Goal: Answer question/provide support

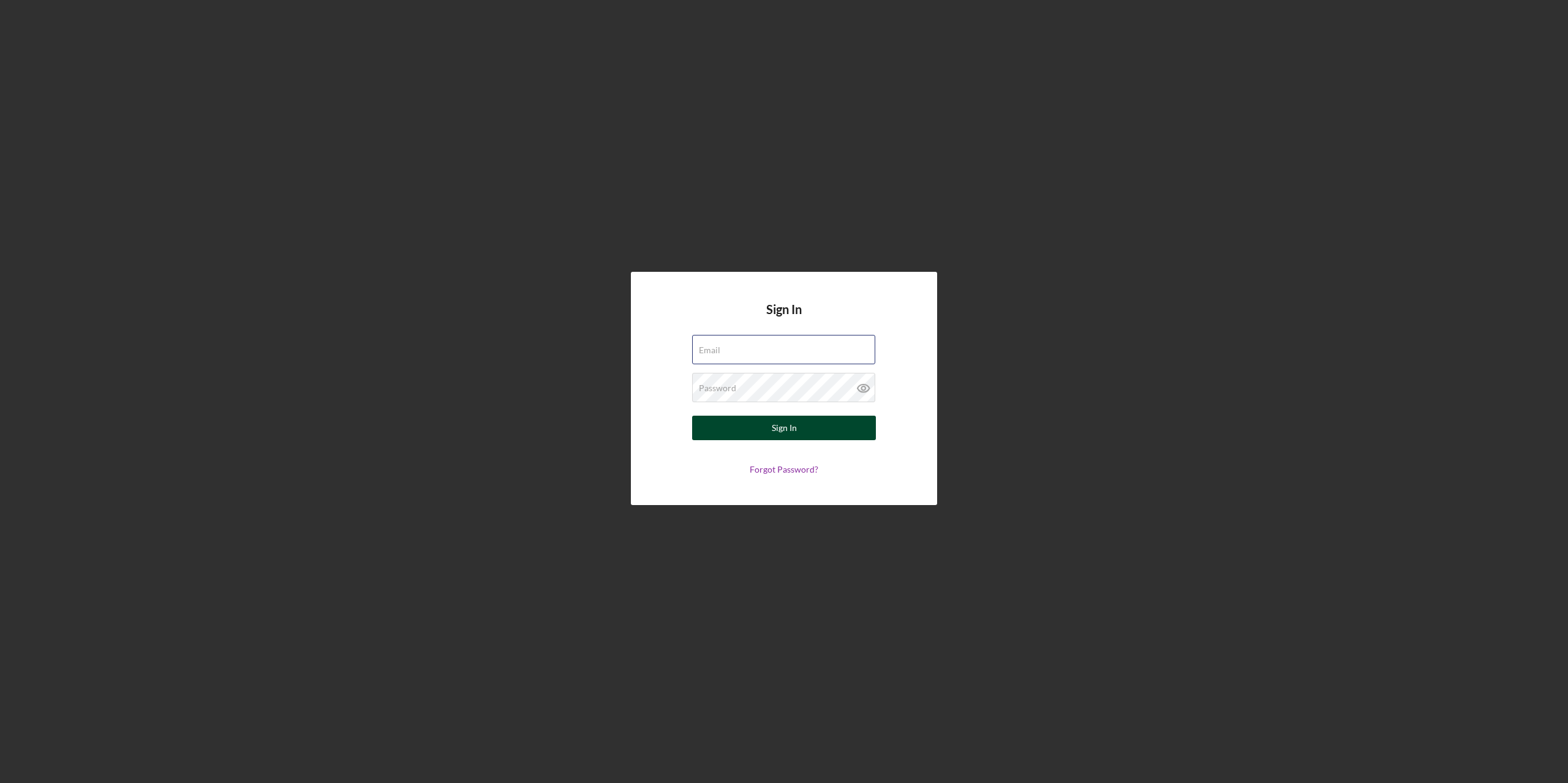
type input "[PERSON_NAME][EMAIL_ADDRESS][PERSON_NAME][DOMAIN_NAME]"
click at [752, 425] on button "Sign In" at bounding box center [784, 428] width 184 height 25
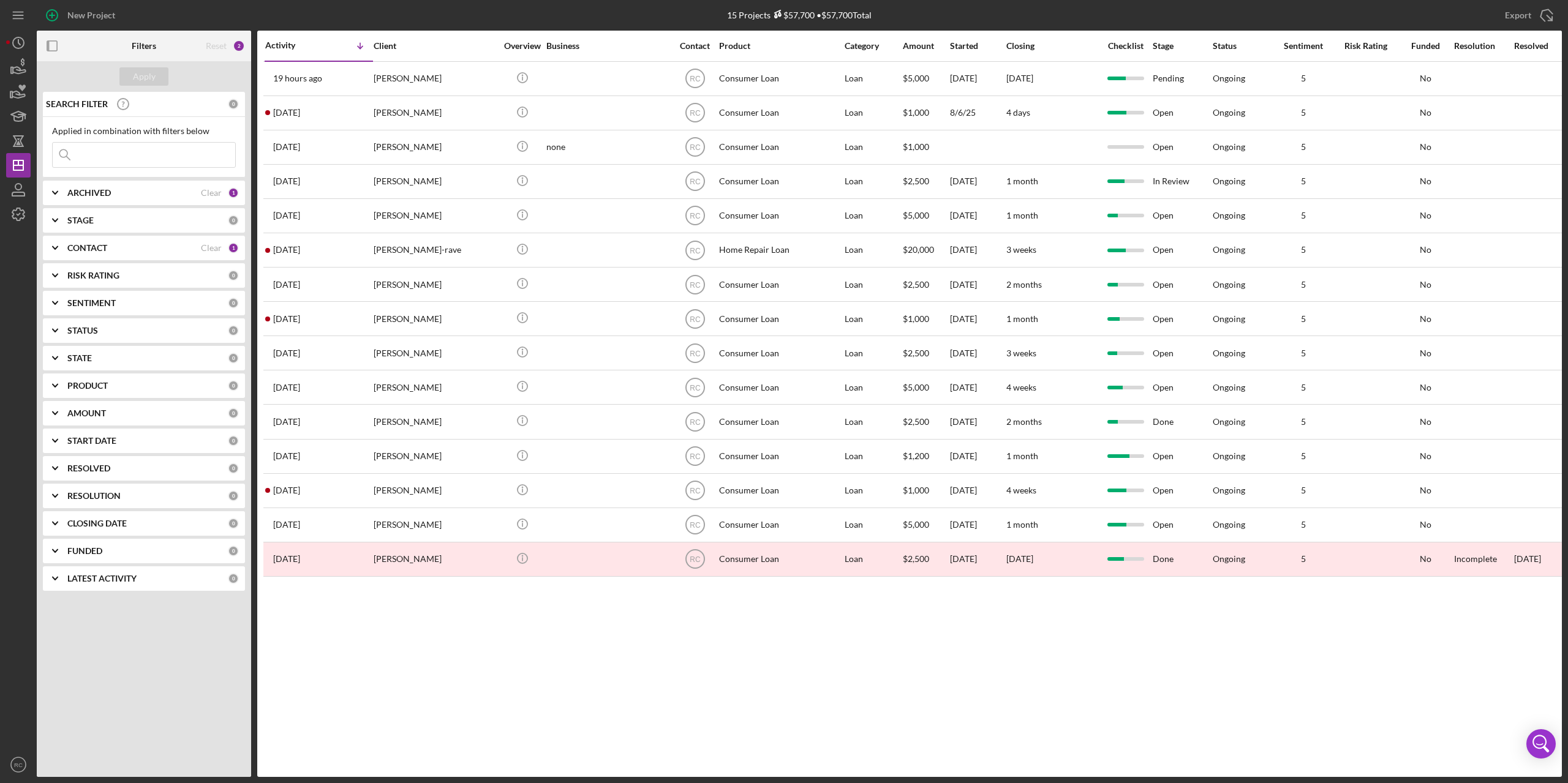
click at [151, 157] on input at bounding box center [144, 155] width 183 height 25
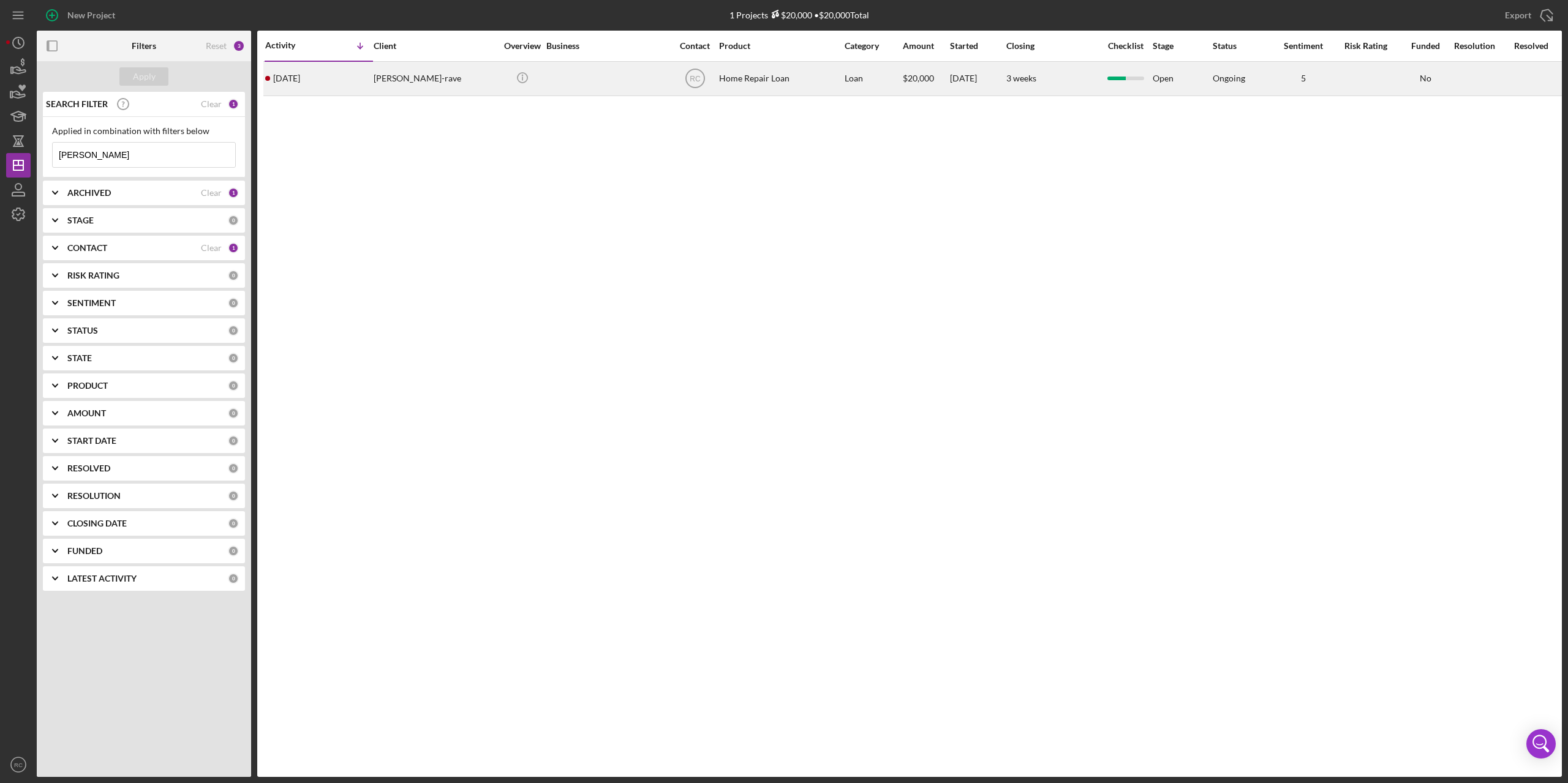
type input "[PERSON_NAME]"
click at [418, 74] on div "[PERSON_NAME]-rave" at bounding box center [435, 78] width 123 height 32
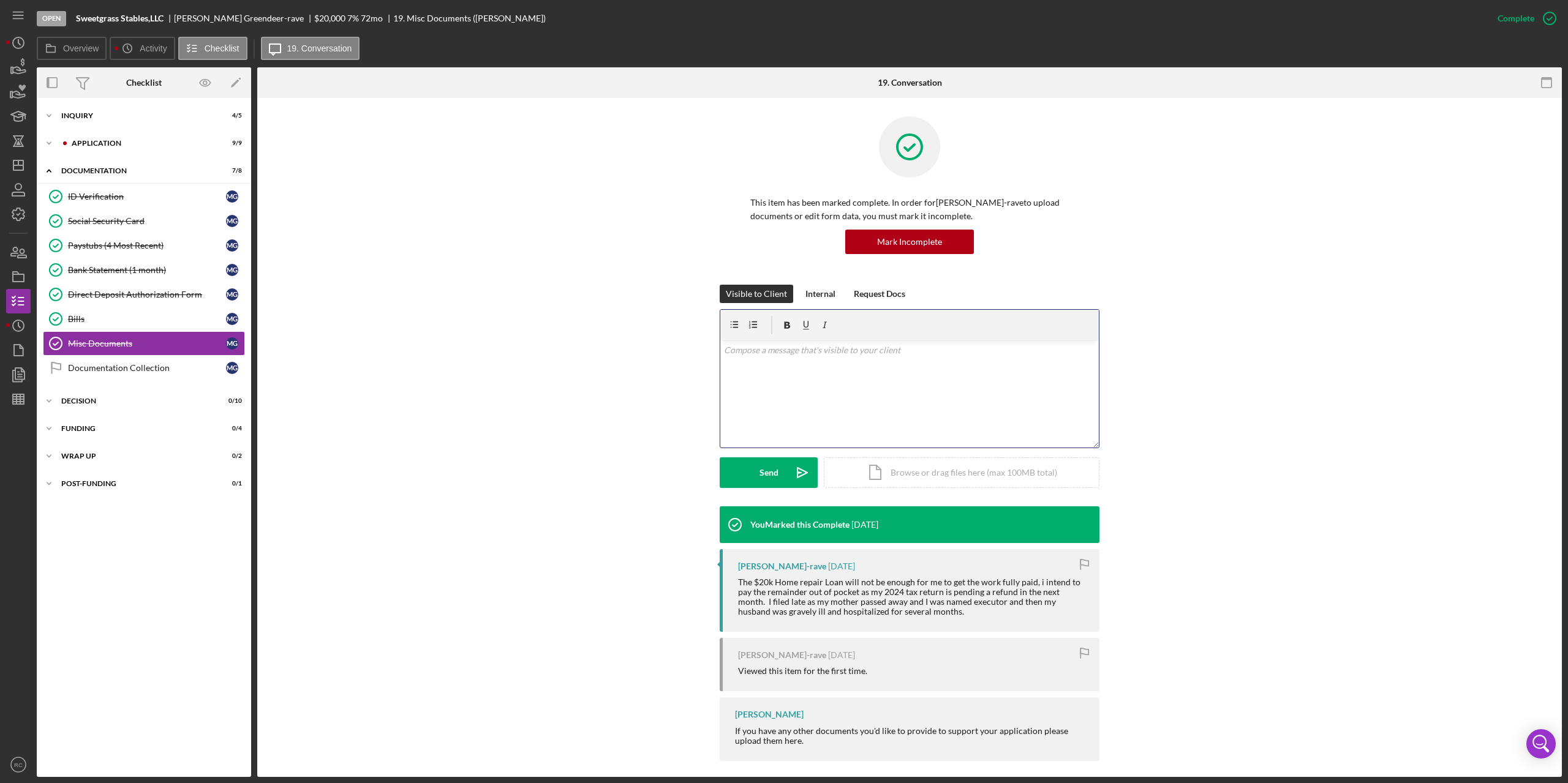
click at [813, 370] on div "v Color teal Color pink Remove color Add row above Add row below Add column bef…" at bounding box center [910, 394] width 379 height 107
click at [756, 463] on button "Send Icon/icon-invite-send" at bounding box center [769, 473] width 98 height 31
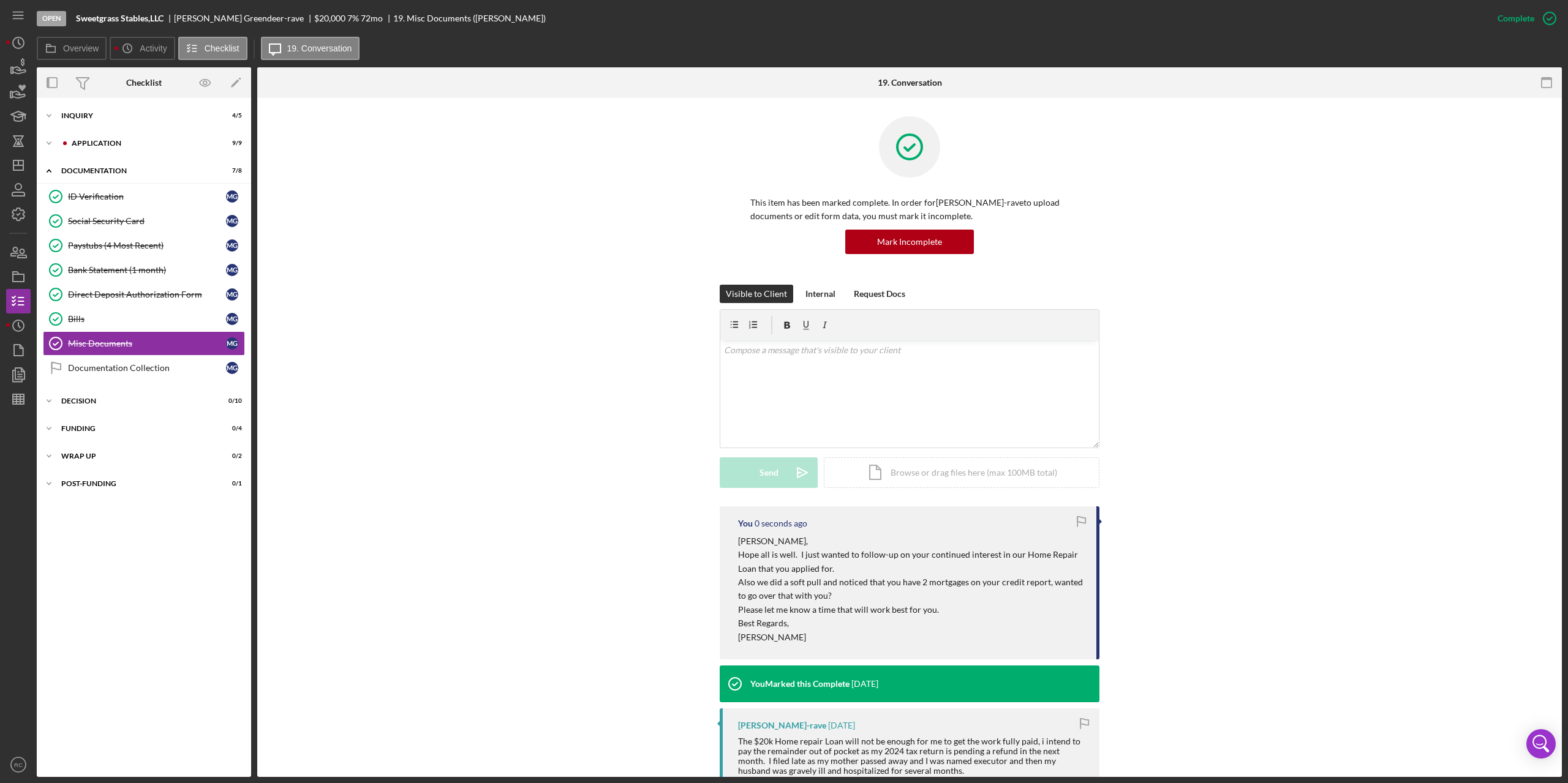
scroll to position [0, 0]
